Goal: Task Accomplishment & Management: Manage account settings

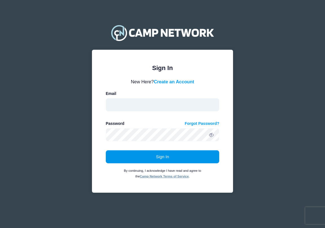
type input "operations@sailclearwater.org"
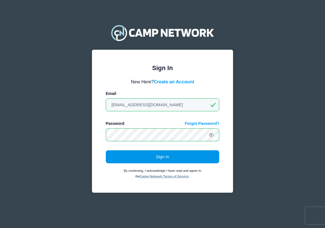
click at [162, 152] on button "Sign In" at bounding box center [163, 156] width 114 height 13
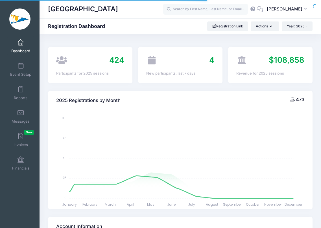
select select
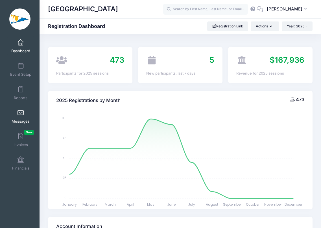
click at [21, 119] on span "Messages" at bounding box center [21, 121] width 18 height 5
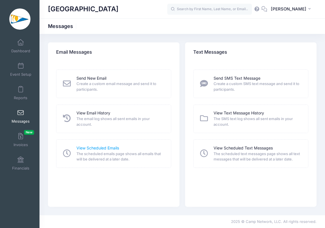
click at [109, 148] on link "View Scheduled Emails" at bounding box center [97, 148] width 43 height 6
